Goal: Find specific page/section: Find specific page/section

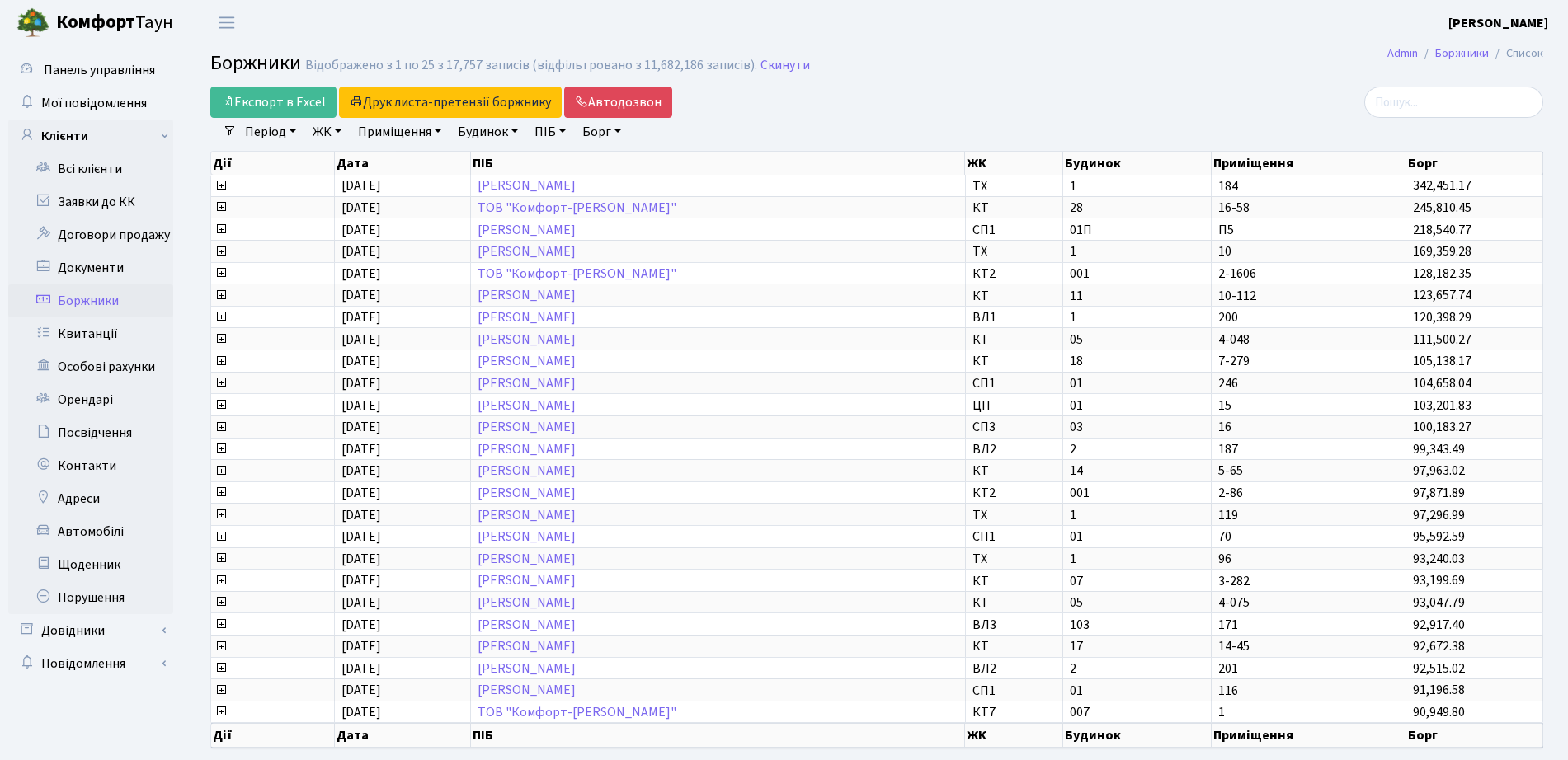
select select "25"
click at [129, 169] on link "Всі клієнти" at bounding box center [91, 169] width 165 height 33
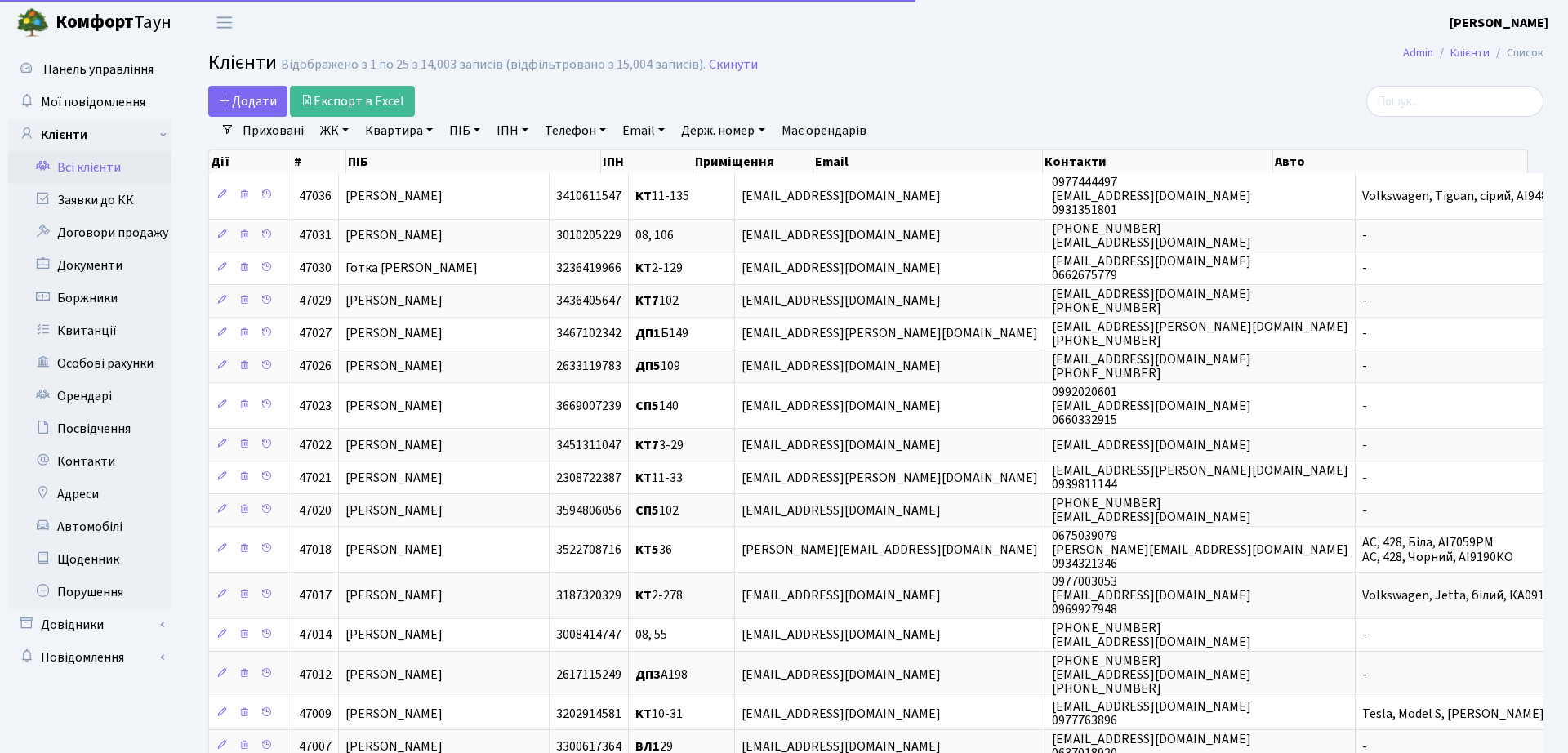
select select "25"
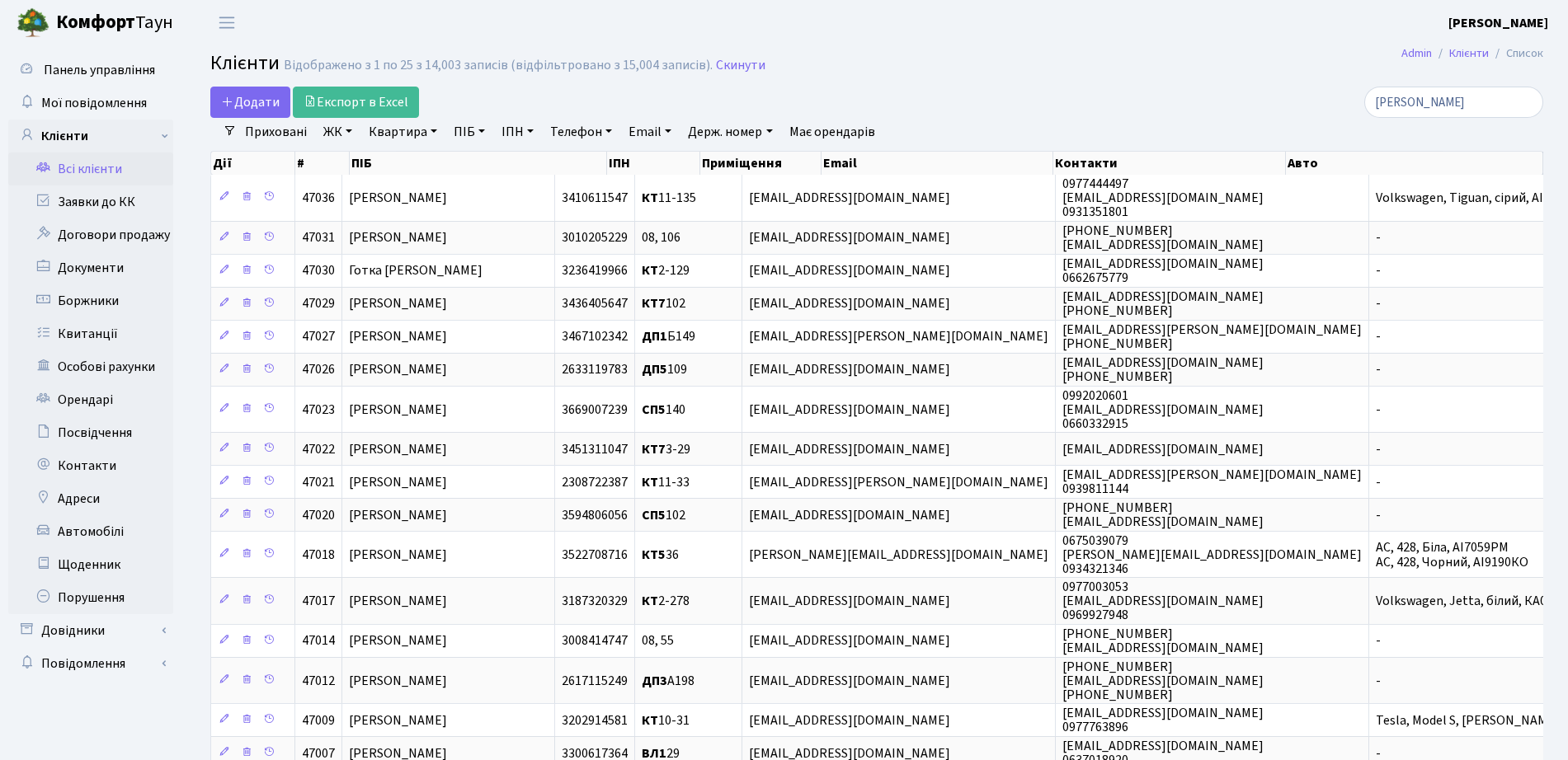
type input "леонідов"
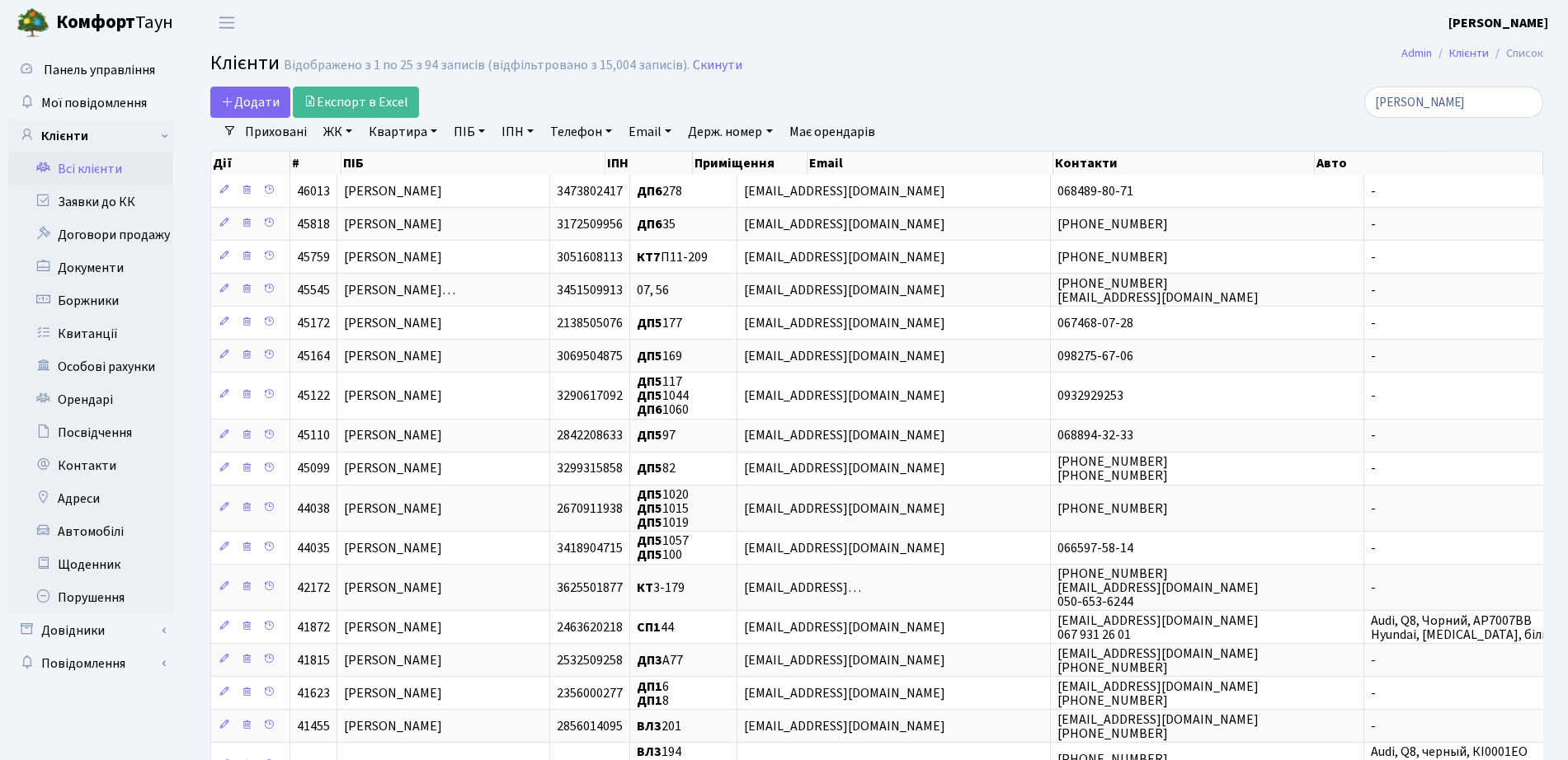
click at [345, 127] on link "ЖК" at bounding box center [338, 132] width 42 height 28
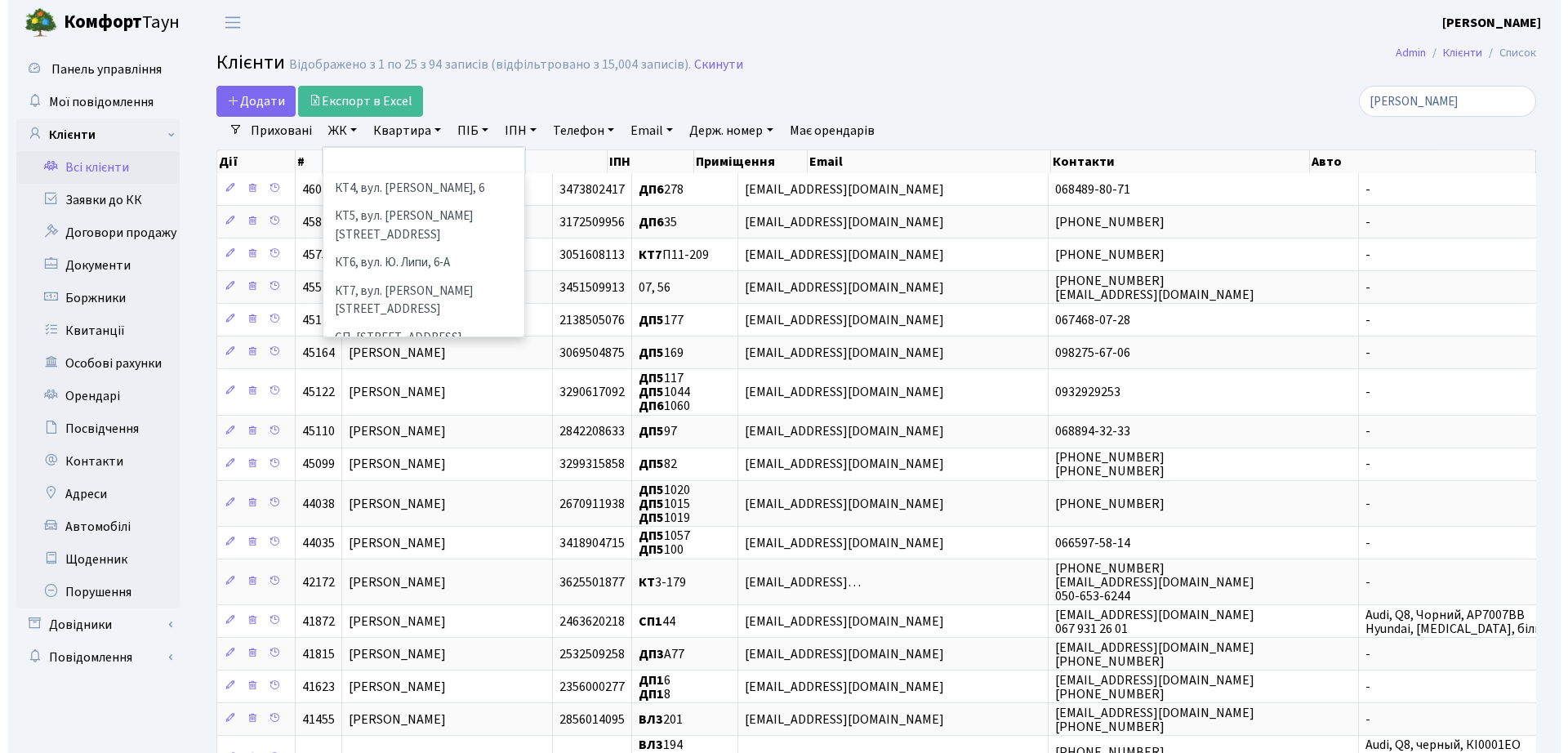
scroll to position [180, 0]
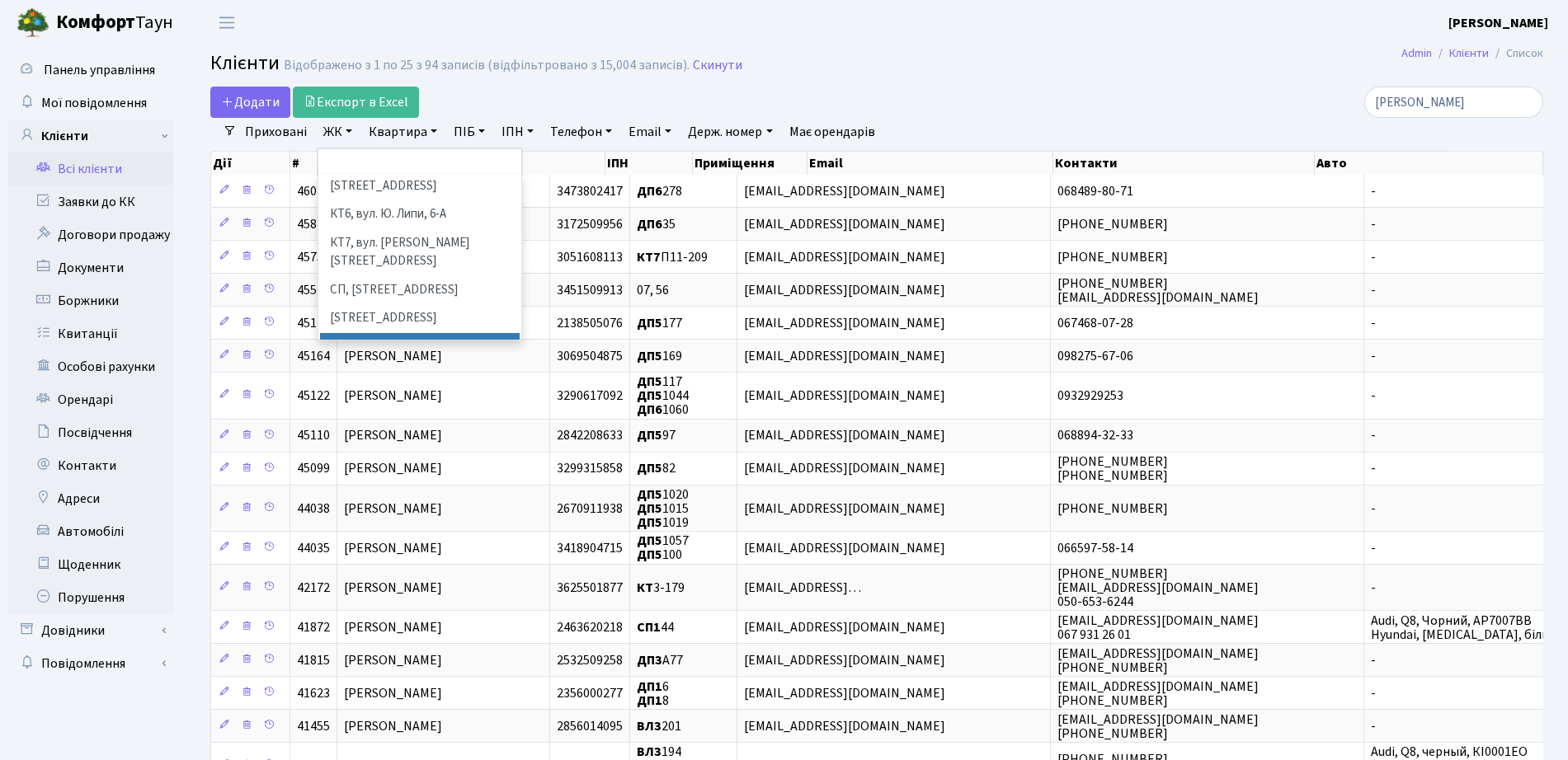
click at [456, 333] on li "СП2, Столичне шосе, 1А" at bounding box center [420, 347] width 200 height 29
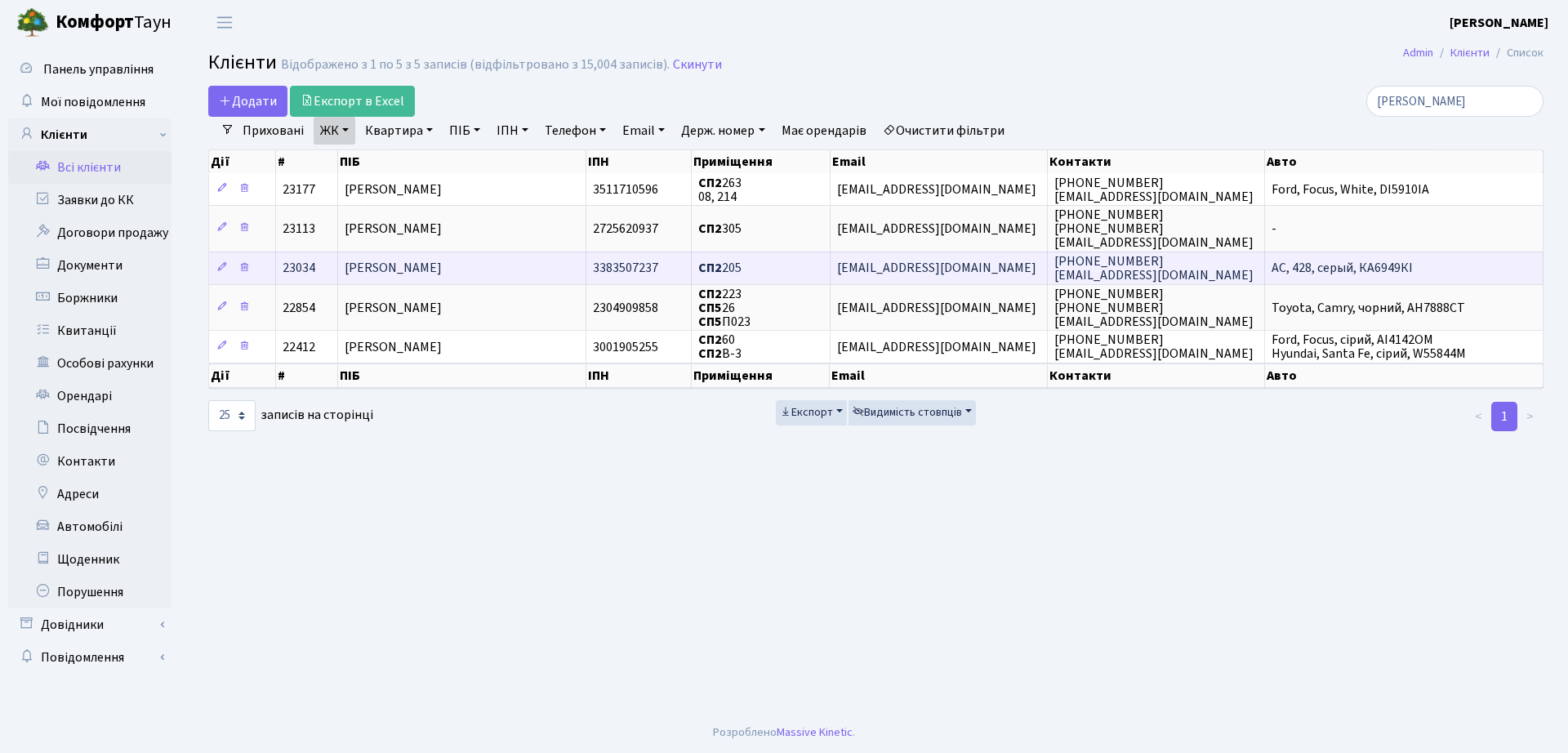
click at [782, 272] on td "СП2 205" at bounding box center [761, 268] width 138 height 33
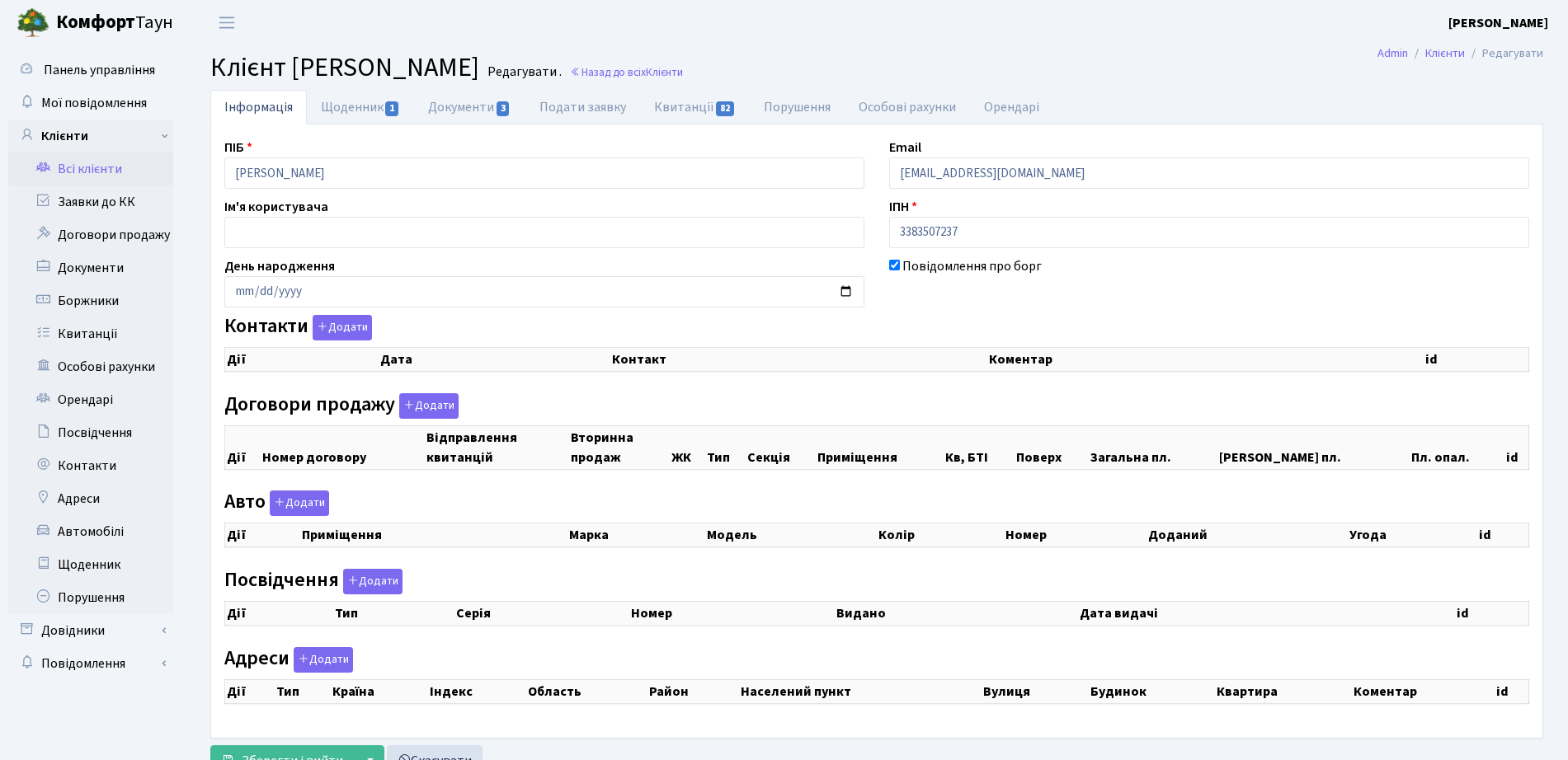
checkbox input "true"
select select "25"
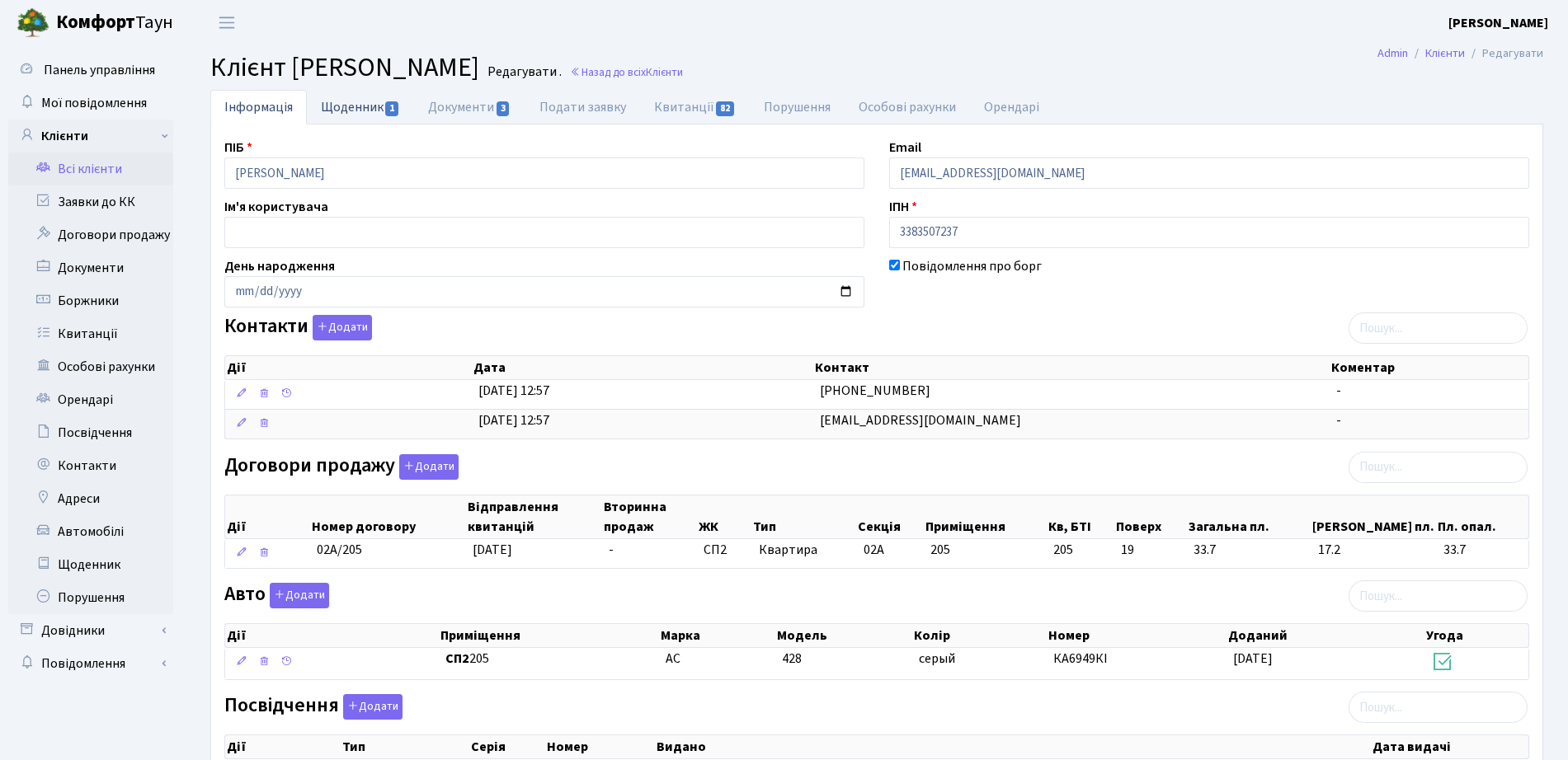
click at [353, 110] on link "Щоденник 1" at bounding box center [360, 106] width 107 height 33
select select "25"
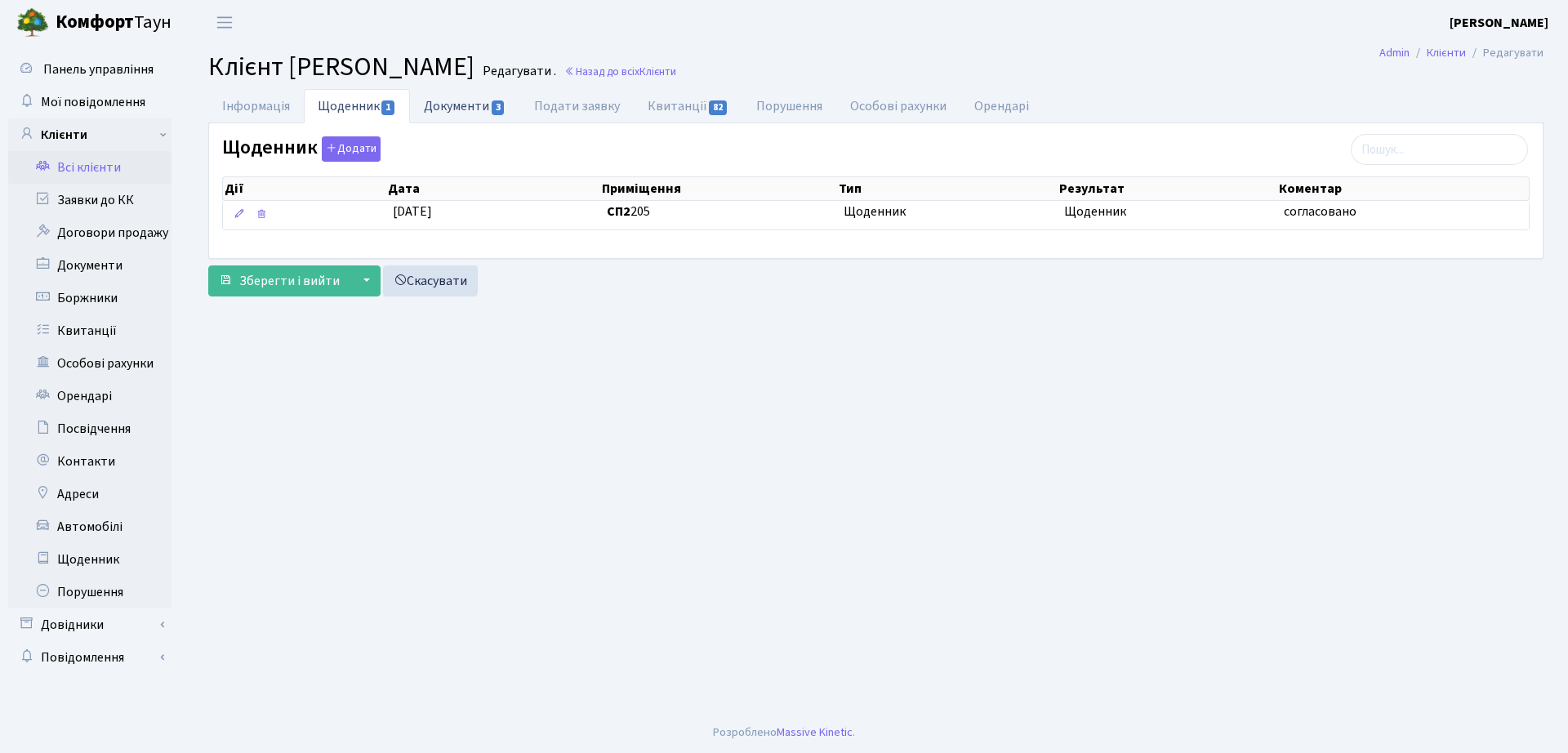
click at [500, 98] on link "Документи 3" at bounding box center [464, 105] width 109 height 33
select select "25"
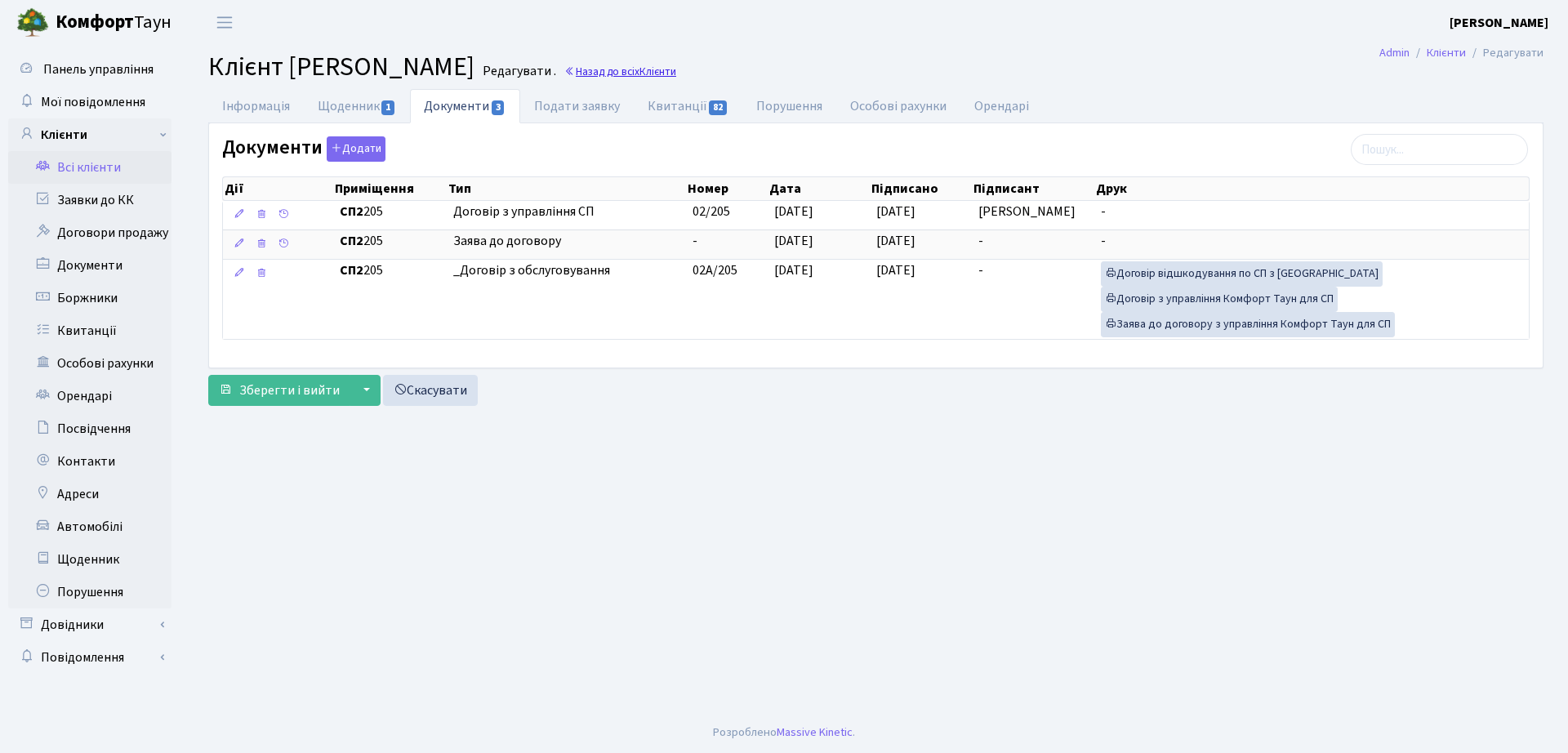
click at [676, 73] on link "Назад до всіх Клієнти" at bounding box center [620, 71] width 112 height 16
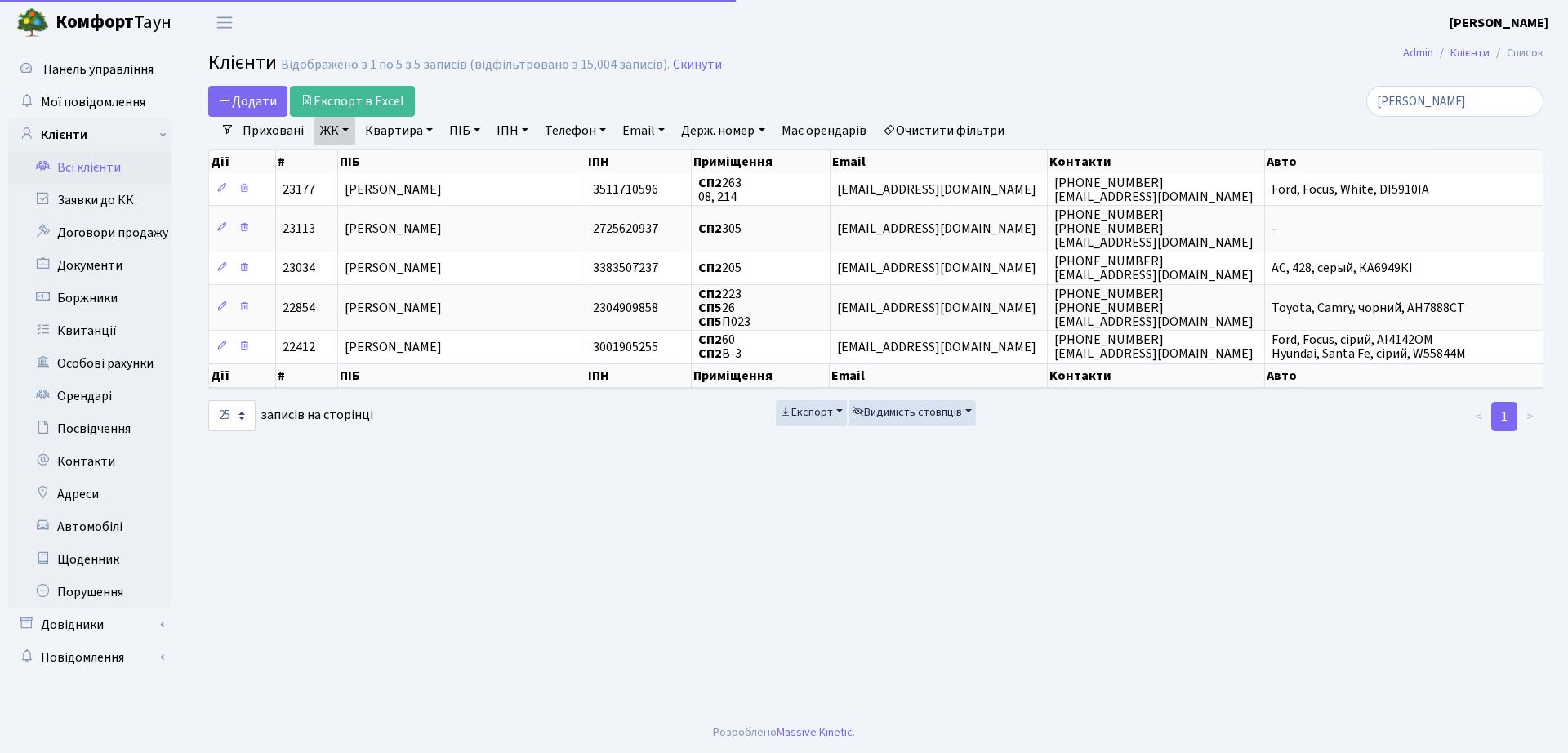
select select "25"
click at [336, 126] on link "ЖК" at bounding box center [334, 131] width 42 height 27
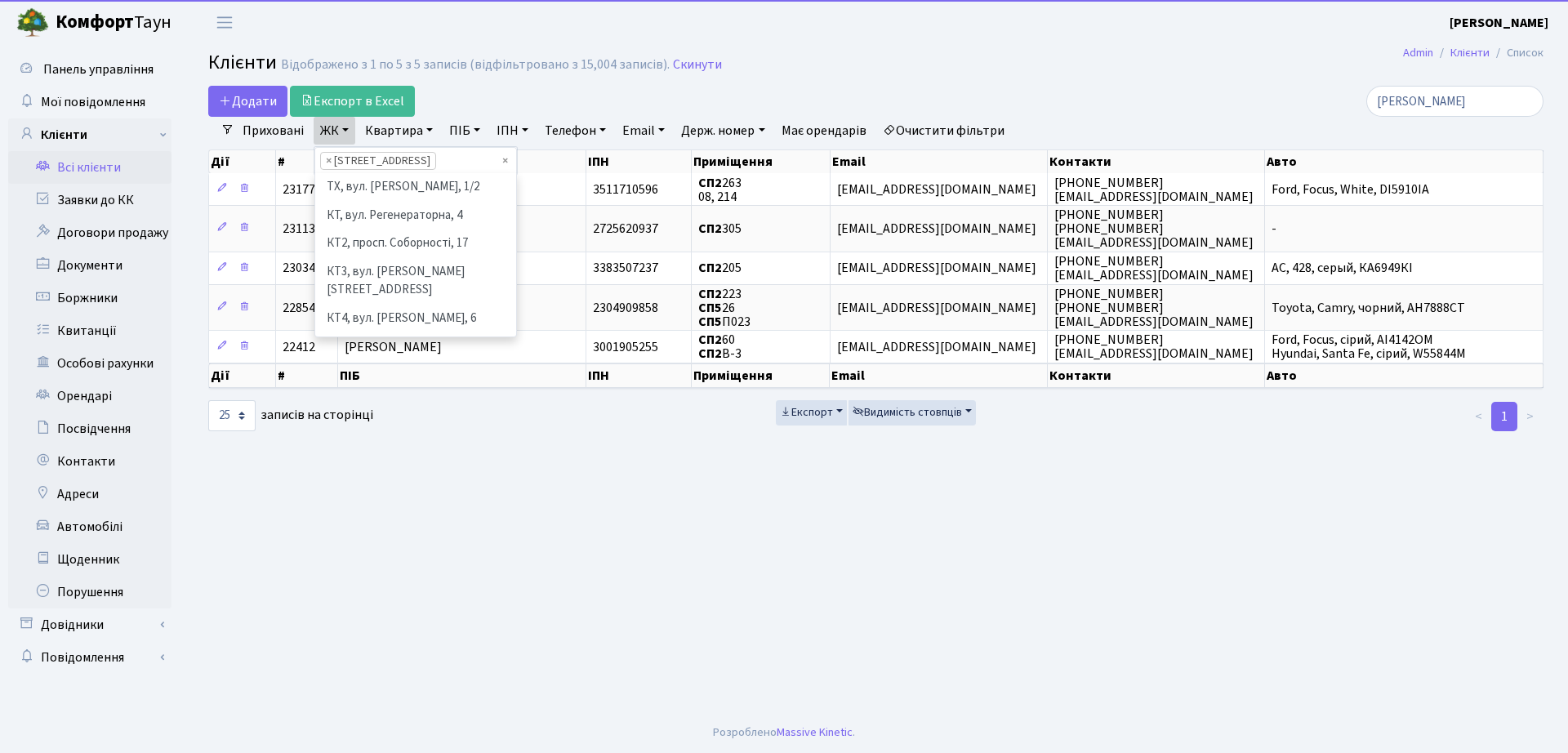
scroll to position [225, 0]
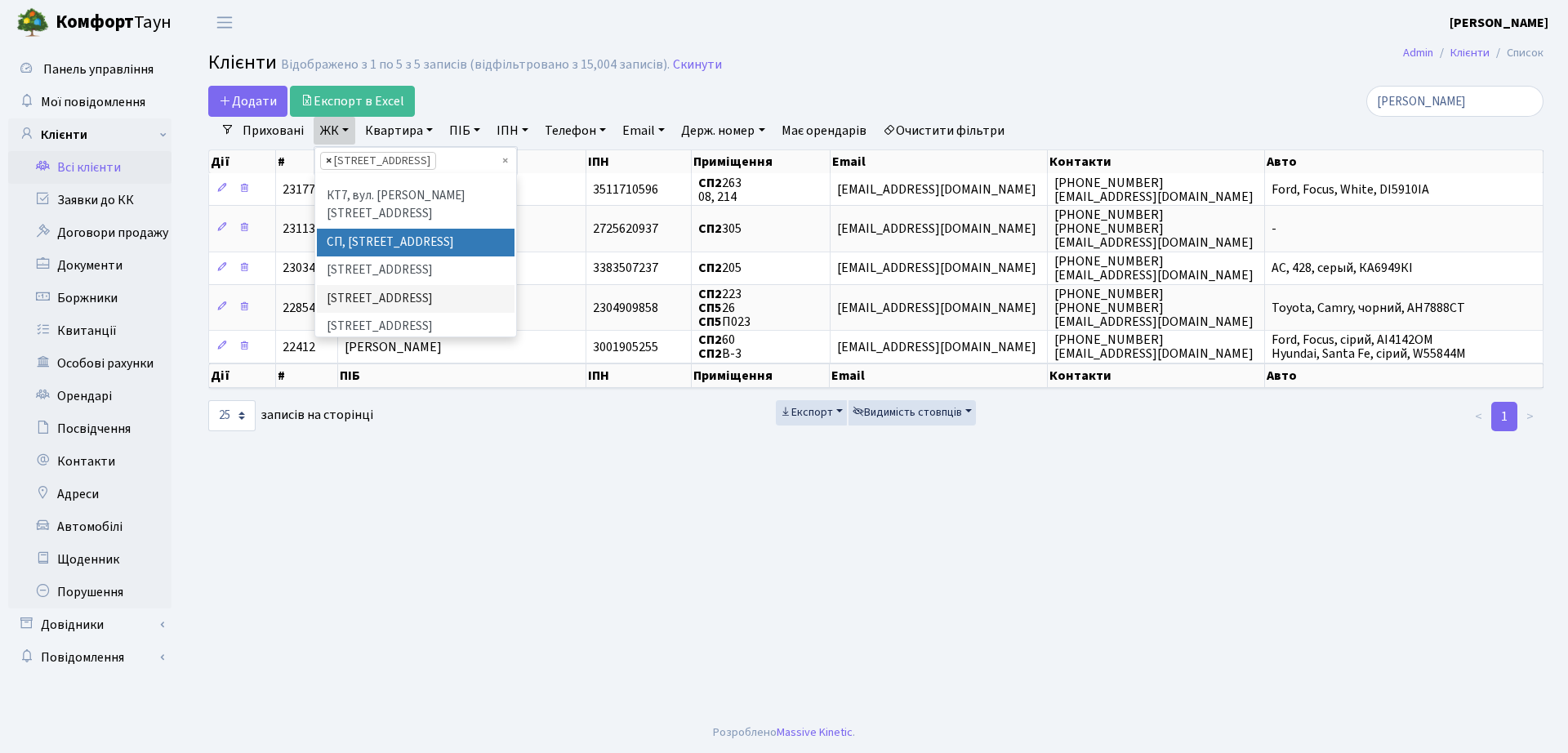
click at [326, 155] on span "×" at bounding box center [329, 161] width 6 height 17
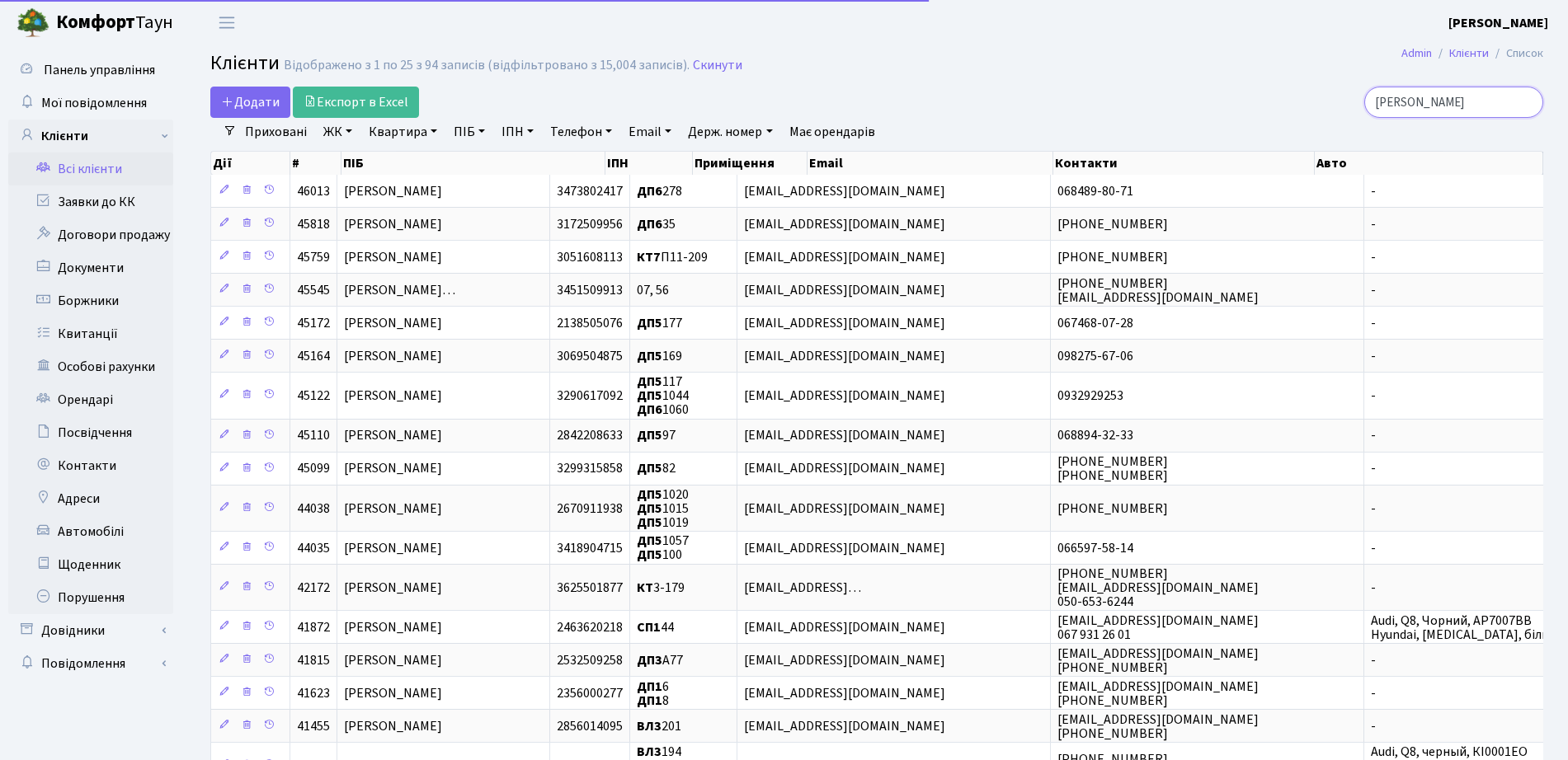
drag, startPoint x: 1473, startPoint y: 100, endPoint x: 1167, endPoint y: 101, distance: 306.0
click at [1167, 101] on div "леонідов" at bounding box center [1329, 102] width 428 height 32
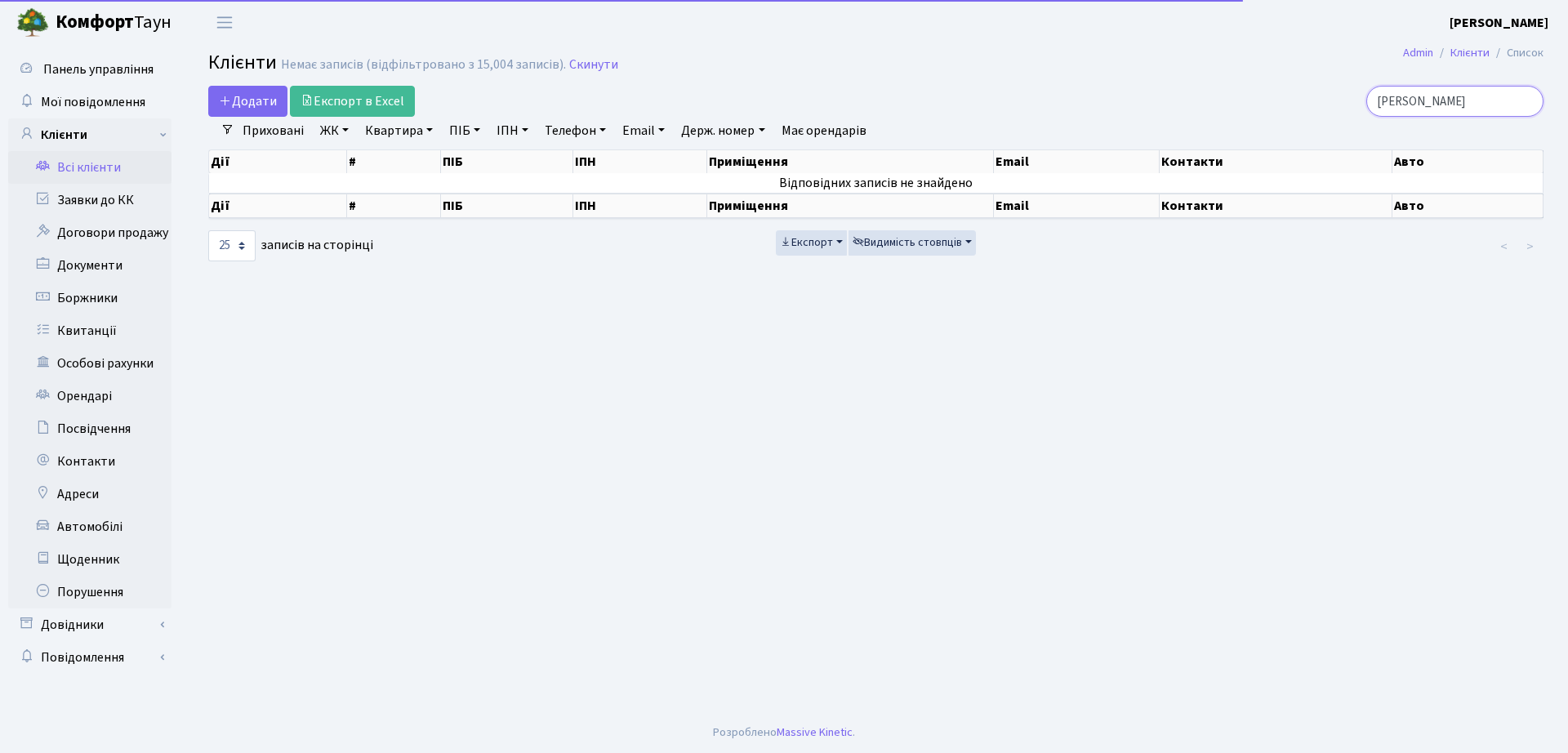
type input "гордійчук"
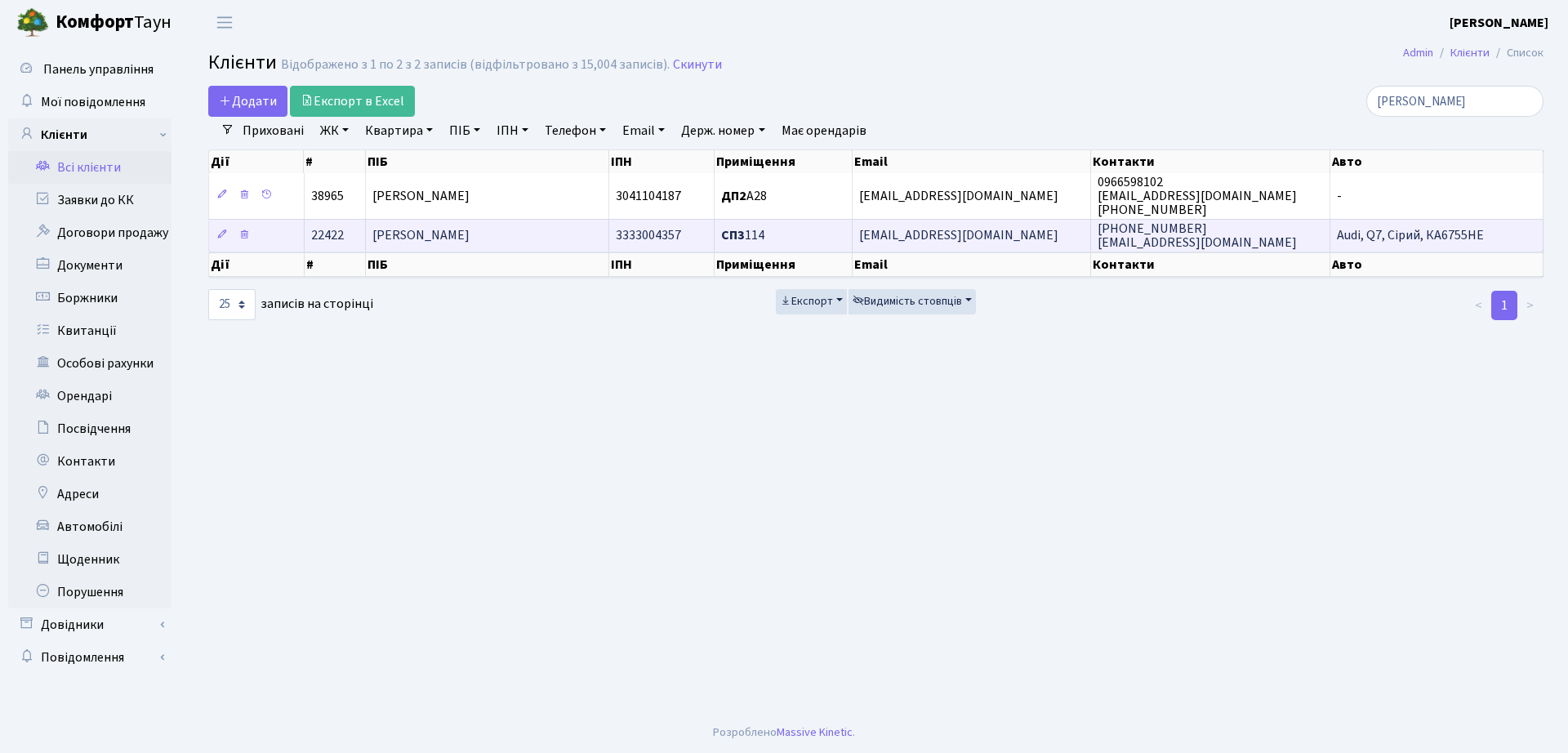
click at [792, 226] on td "СП3 114" at bounding box center [784, 235] width 138 height 33
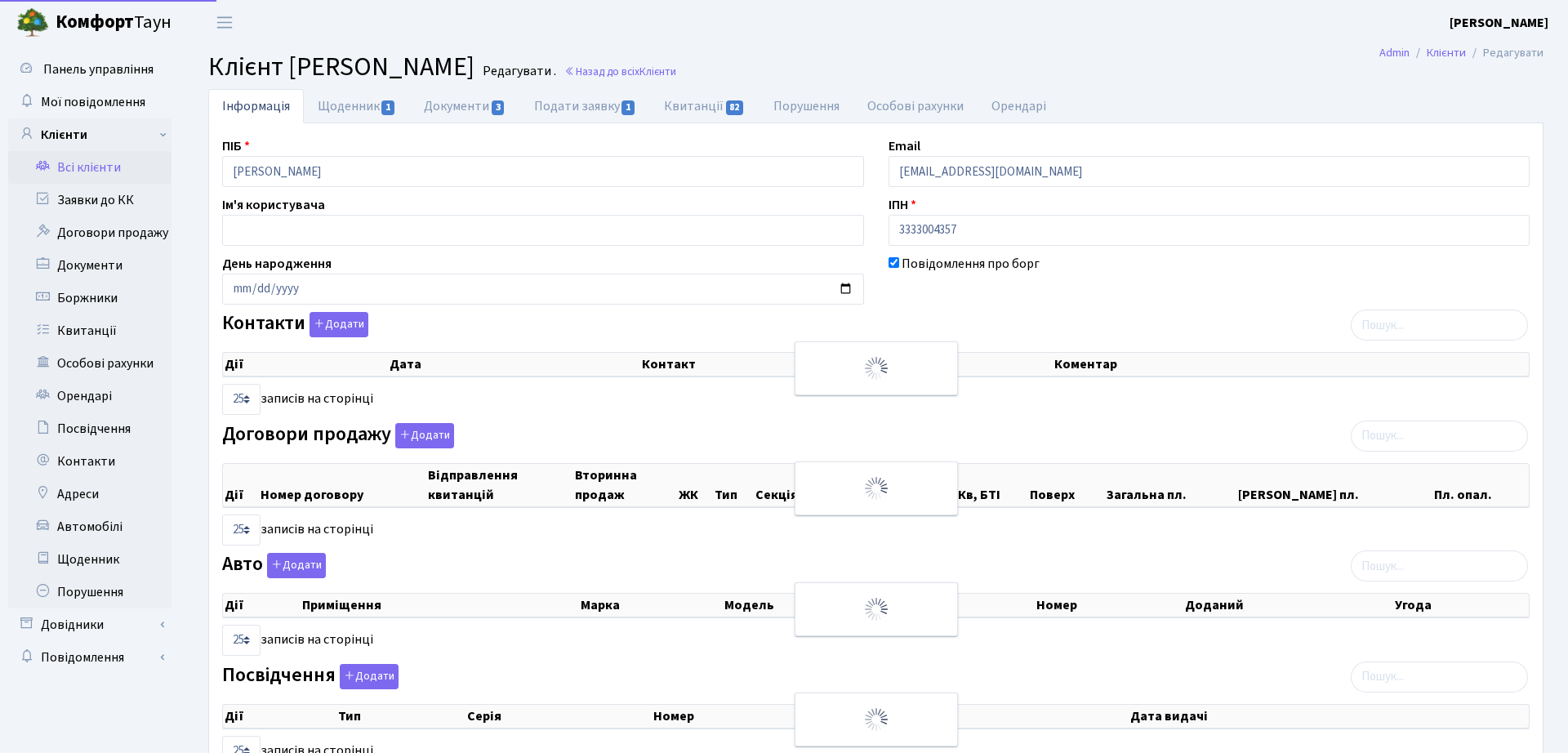
select select "25"
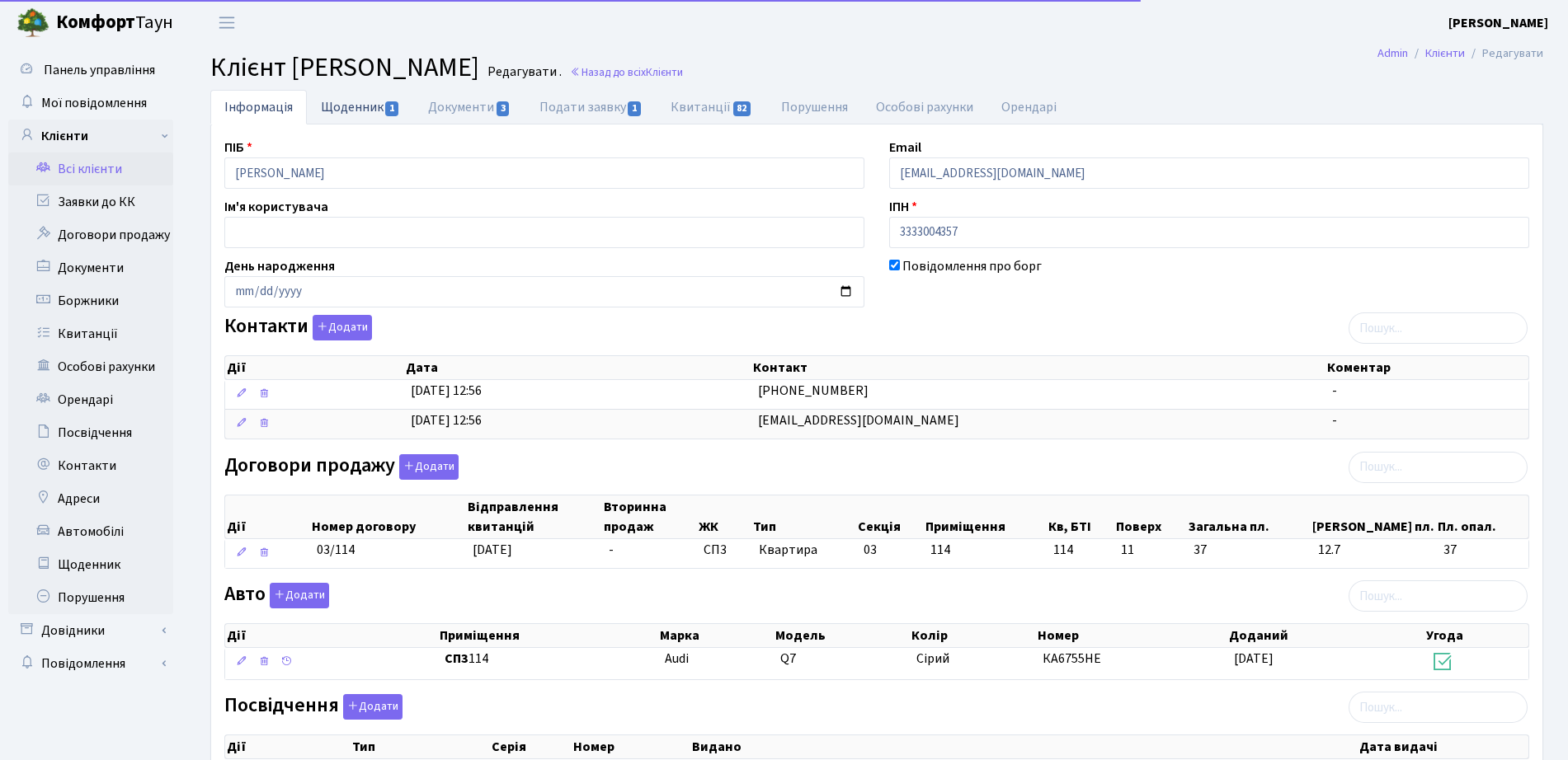
click at [392, 113] on span "1" at bounding box center [391, 108] width 13 height 15
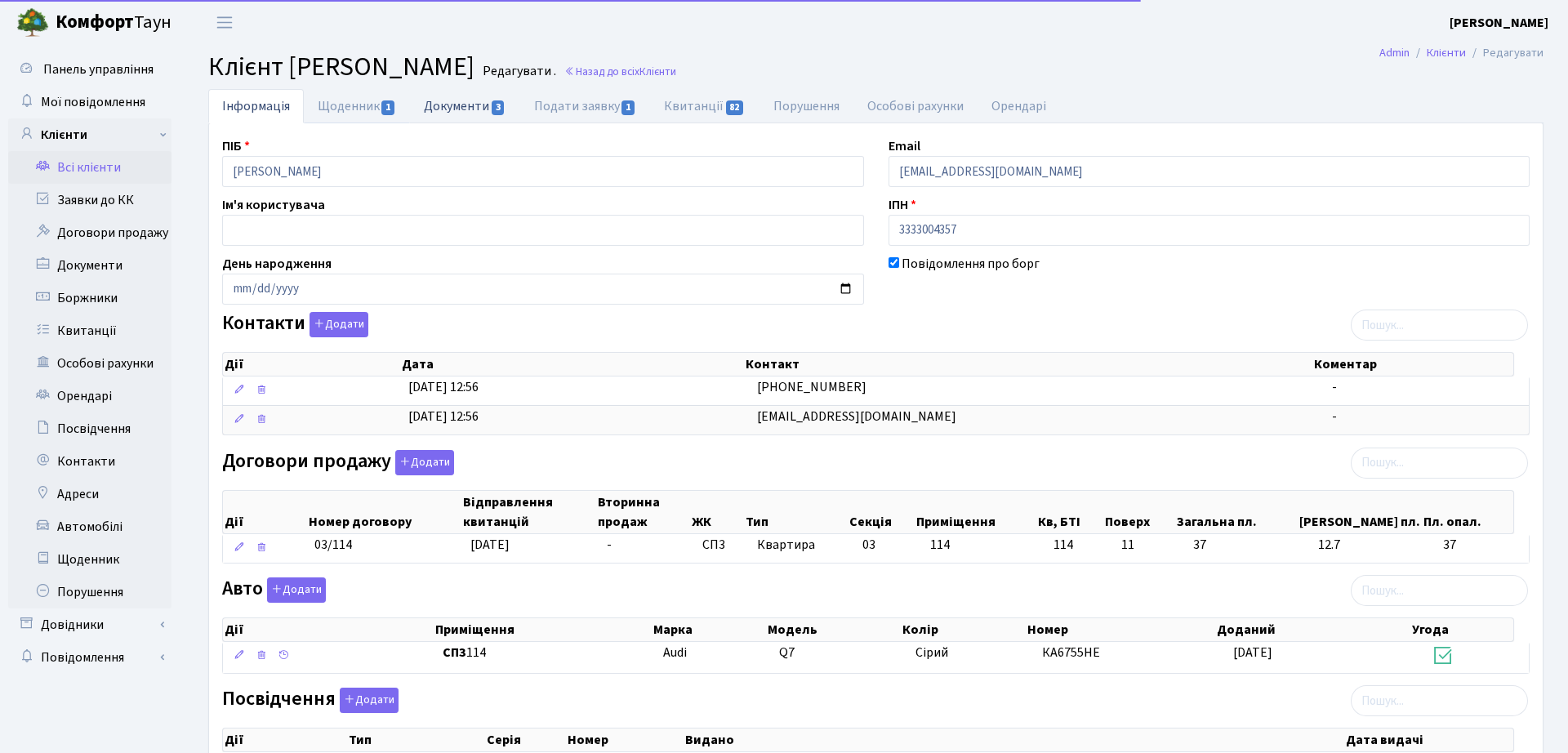
select select "25"
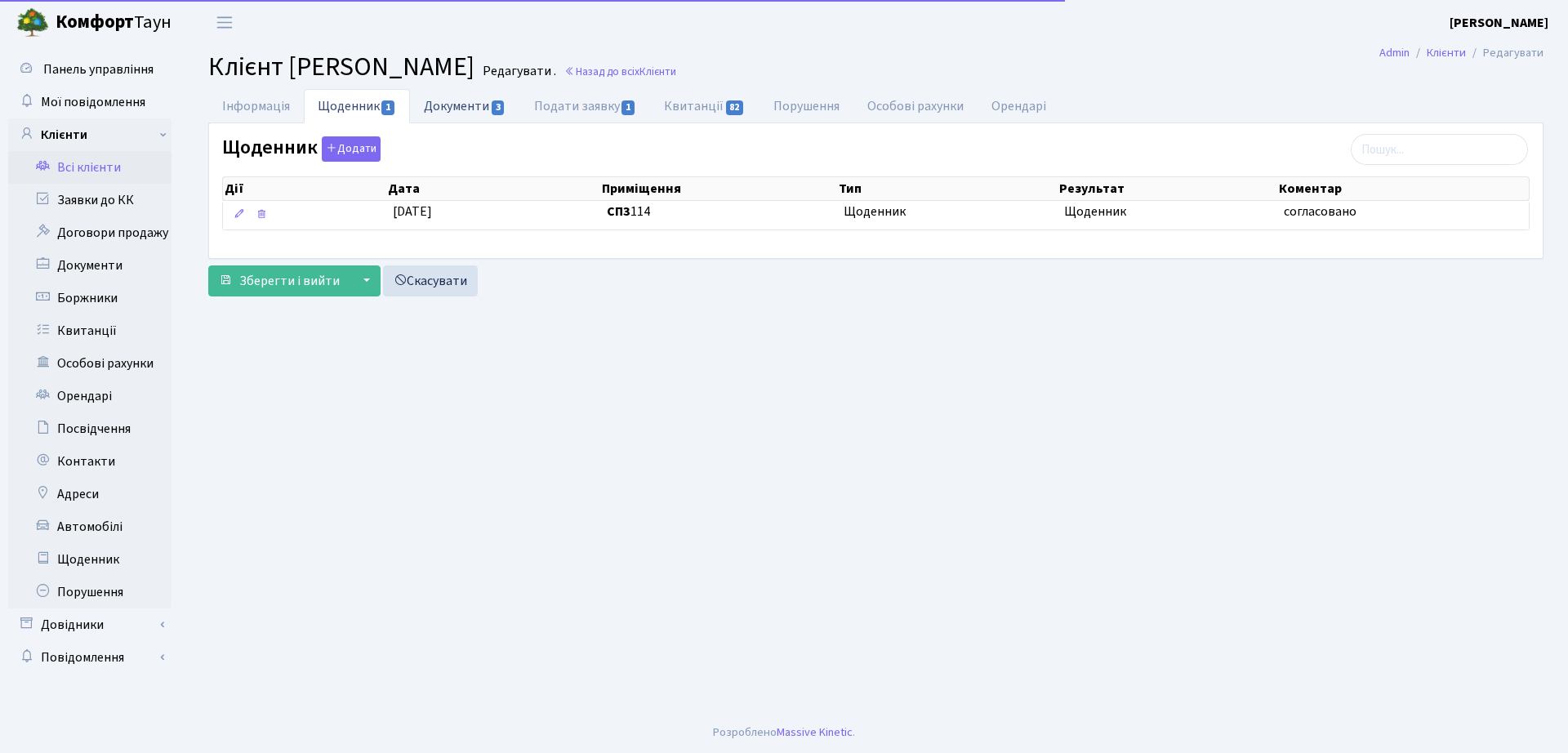
click at [507, 103] on link "Документи 3" at bounding box center [464, 105] width 109 height 33
select select "25"
